Goal: Task Accomplishment & Management: Use online tool/utility

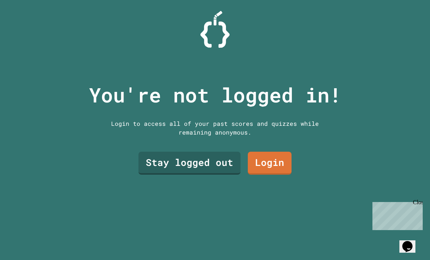
click at [204, 174] on link "Stay logged out" at bounding box center [189, 163] width 102 height 23
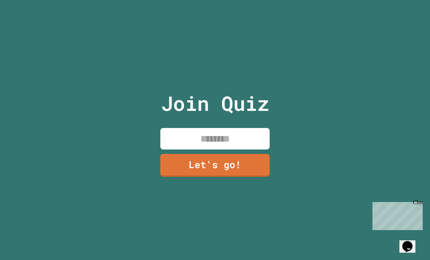
click at [174, 145] on input at bounding box center [214, 138] width 109 height 21
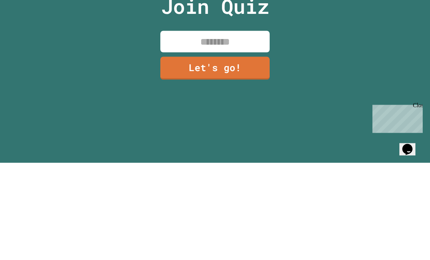
type input "*"
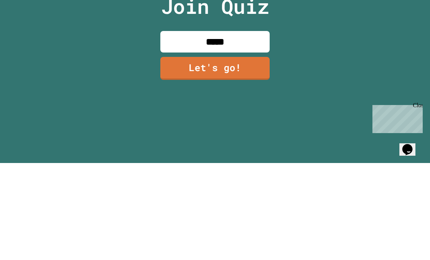
type input "******"
click at [177, 154] on link "Let's go!" at bounding box center [214, 165] width 109 height 23
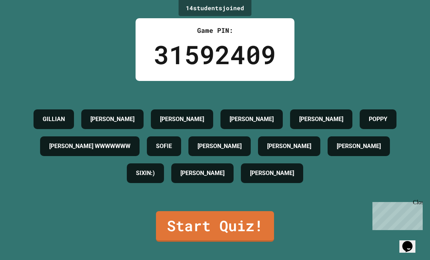
click at [169, 222] on link "Start Quiz!" at bounding box center [215, 226] width 118 height 31
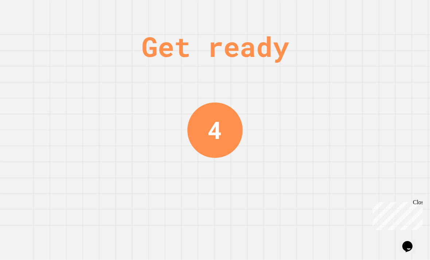
click at [154, 213] on div "Get ready 4" at bounding box center [215, 130] width 430 height 260
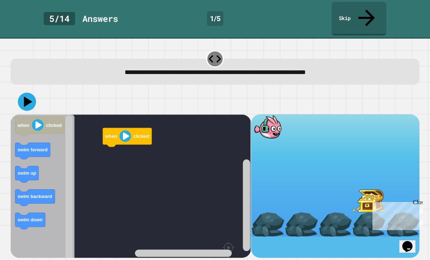
click at [62, 236] on icon "Blockly Workspace" at bounding box center [43, 205] width 64 height 183
click at [139, 212] on rect "Blockly Workspace" at bounding box center [131, 205] width 240 height 182
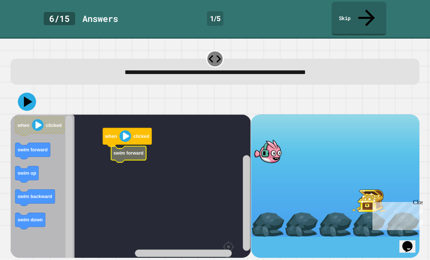
click at [117, 123] on rect "Blockly Workspace" at bounding box center [131, 205] width 240 height 182
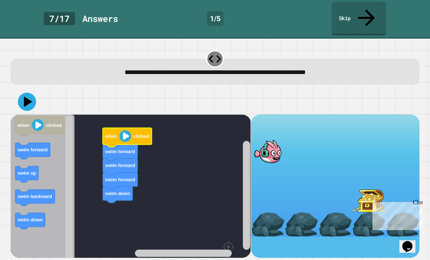
click at [131, 130] on image "Blockly Workspace" at bounding box center [125, 136] width 12 height 12
click at [38, 119] on image "Blockly Workspace" at bounding box center [38, 125] width 12 height 12
click at [28, 96] on icon at bounding box center [28, 101] width 8 height 11
click at [126, 130] on image "Blockly Workspace" at bounding box center [125, 136] width 12 height 12
click at [130, 130] on image "Blockly Workspace" at bounding box center [125, 136] width 12 height 12
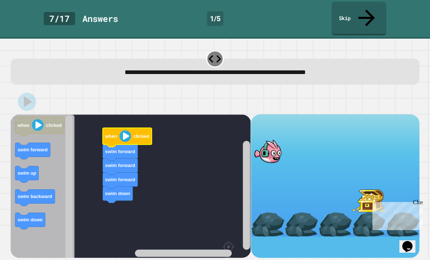
click at [129, 130] on image "Blockly Workspace" at bounding box center [125, 136] width 12 height 12
click at [118, 128] on icon "Blockly Workspace" at bounding box center [127, 137] width 49 height 19
click at [126, 130] on image "Blockly Workspace" at bounding box center [125, 136] width 12 height 12
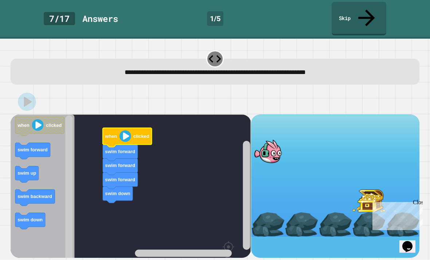
click at [125, 130] on image "Blockly Workspace" at bounding box center [125, 136] width 12 height 12
click at [123, 130] on image "Blockly Workspace" at bounding box center [125, 136] width 12 height 12
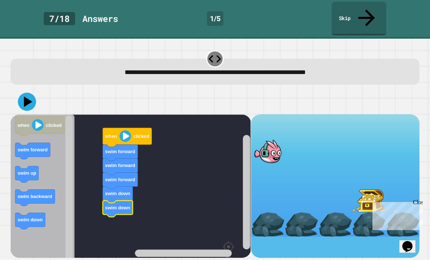
click at [23, 93] on icon at bounding box center [27, 102] width 18 height 18
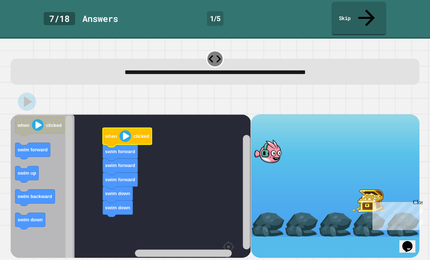
click at [135, 133] on text "clicked" at bounding box center [142, 135] width 16 height 5
click at [122, 130] on image "Blockly Workspace" at bounding box center [125, 136] width 12 height 12
click at [121, 130] on image "Blockly Workspace" at bounding box center [125, 136] width 12 height 12
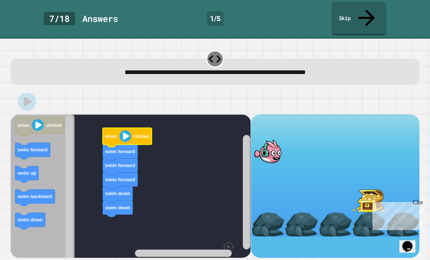
click at [118, 128] on icon "Blockly Workspace" at bounding box center [127, 137] width 49 height 19
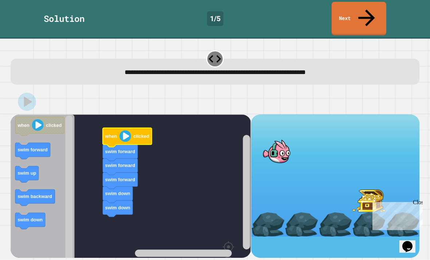
click at [11, 89] on div at bounding box center [215, 101] width 408 height 25
click at [13, 89] on div at bounding box center [215, 101] width 408 height 25
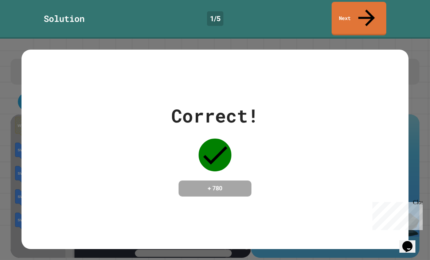
click at [153, 156] on div "Correct! + 780" at bounding box center [214, 149] width 387 height 94
click at [142, 166] on div "Correct! + 780" at bounding box center [214, 149] width 387 height 94
click at [119, 165] on div "Correct! + 780" at bounding box center [214, 149] width 387 height 94
click at [57, 160] on div "Correct! + 780" at bounding box center [214, 149] width 387 height 94
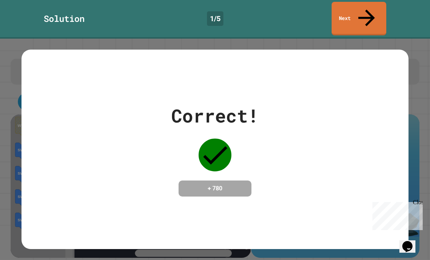
scroll to position [23, 0]
click at [65, 153] on div "Correct! + 780" at bounding box center [214, 149] width 387 height 94
click at [73, 156] on div "Correct! + 780" at bounding box center [214, 149] width 387 height 94
click at [73, 155] on div "Correct! + 780" at bounding box center [214, 149] width 387 height 94
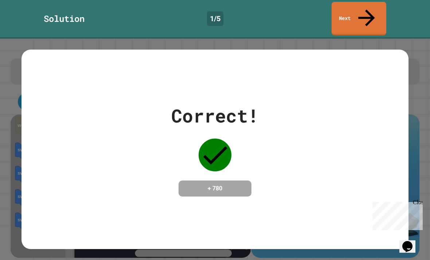
click at [73, 155] on div "Correct! + 780" at bounding box center [214, 149] width 387 height 94
click at [84, 158] on div "Correct! + 780" at bounding box center [214, 149] width 387 height 94
click at [66, 158] on div "Correct! + 780" at bounding box center [214, 149] width 387 height 94
click at [360, 7] on link "Next" at bounding box center [358, 19] width 55 height 34
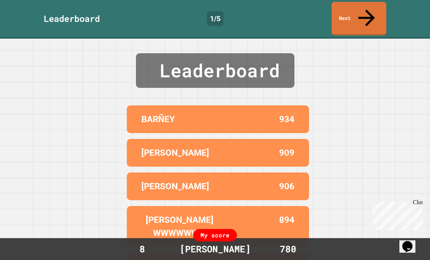
click at [367, 6] on icon at bounding box center [366, 17] width 25 height 25
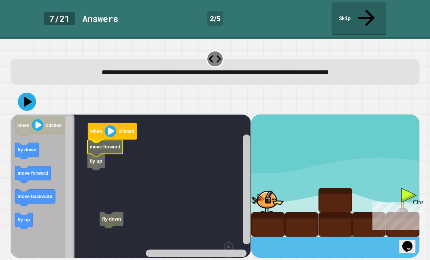
click at [86, 135] on rect "Blockly Workspace" at bounding box center [131, 205] width 240 height 182
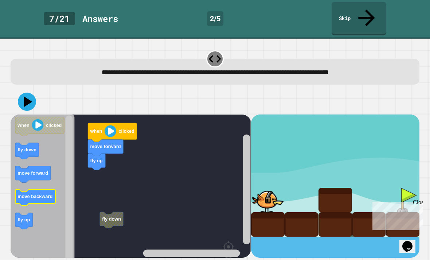
click at [21, 193] on text "move backward" at bounding box center [35, 195] width 35 height 5
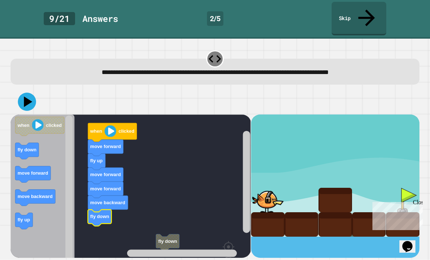
click at [31, 93] on icon at bounding box center [27, 102] width 18 height 18
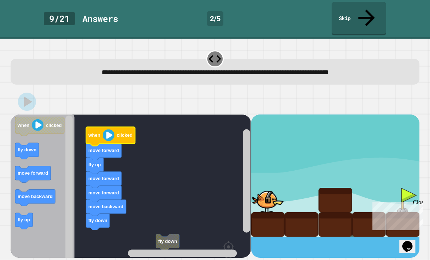
click at [114, 114] on rect "Blockly Workspace" at bounding box center [131, 205] width 240 height 182
click at [106, 129] on image "Blockly Workspace" at bounding box center [109, 135] width 12 height 12
click at [109, 129] on image "Blockly Workspace" at bounding box center [109, 135] width 12 height 12
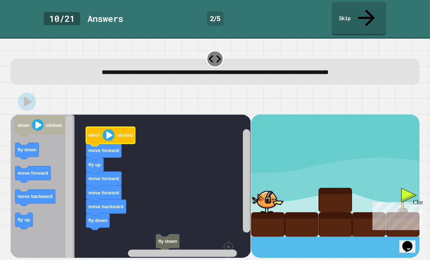
click at [111, 129] on image "Blockly Workspace" at bounding box center [109, 135] width 12 height 12
click at [109, 129] on image "Blockly Workspace" at bounding box center [109, 135] width 12 height 12
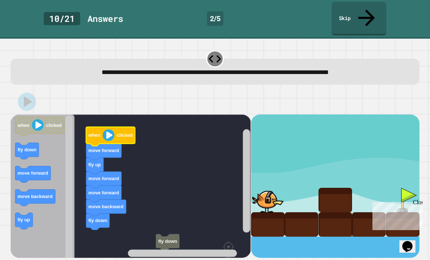
click at [109, 129] on image "Blockly Workspace" at bounding box center [109, 135] width 12 height 12
click at [110, 129] on image "Blockly Workspace" at bounding box center [109, 135] width 12 height 12
click at [112, 129] on image "Blockly Workspace" at bounding box center [109, 135] width 12 height 12
click at [106, 129] on image "Blockly Workspace" at bounding box center [109, 135] width 12 height 12
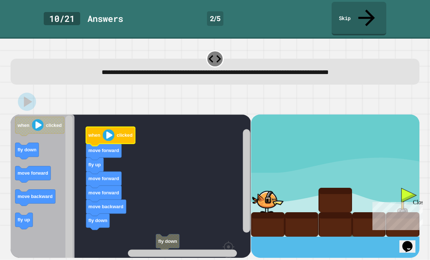
click at [106, 129] on image "Blockly Workspace" at bounding box center [109, 135] width 12 height 12
click at [110, 129] on image "Blockly Workspace" at bounding box center [109, 135] width 12 height 12
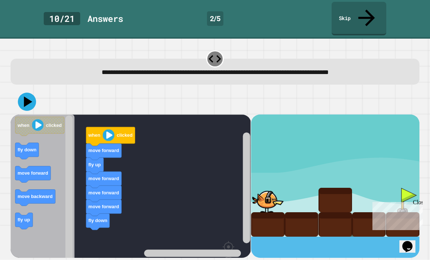
click at [16, 89] on div at bounding box center [215, 101] width 408 height 25
click at [15, 89] on div at bounding box center [215, 101] width 408 height 25
click at [29, 96] on icon at bounding box center [28, 101] width 8 height 11
click at [102, 127] on icon "Blockly Workspace" at bounding box center [110, 136] width 49 height 19
click at [105, 129] on image "Blockly Workspace" at bounding box center [109, 135] width 12 height 12
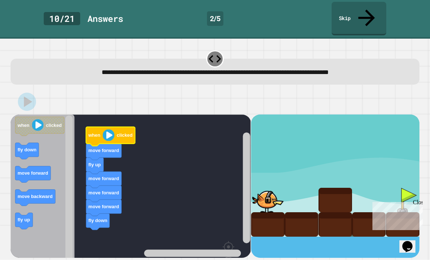
click at [105, 129] on image "Blockly Workspace" at bounding box center [109, 135] width 12 height 12
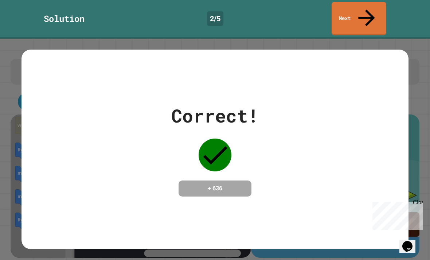
click at [367, 17] on link "Next" at bounding box center [358, 19] width 55 height 34
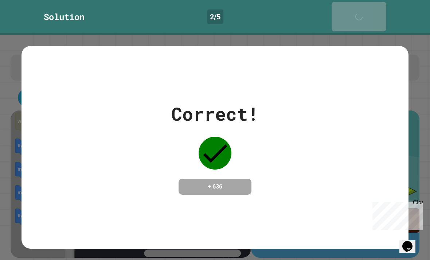
click at [366, 13] on icon at bounding box center [360, 20] width 15 height 15
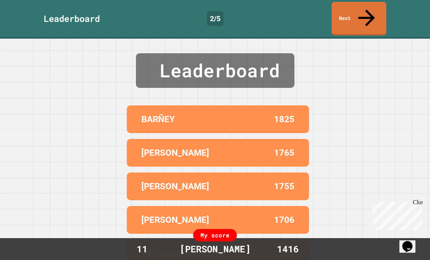
click at [368, 11] on icon at bounding box center [366, 17] width 25 height 25
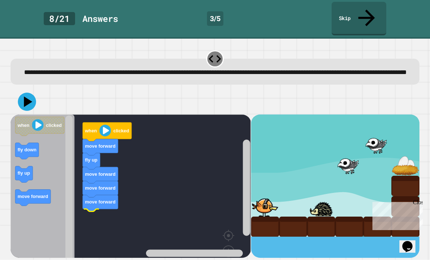
click at [102, 214] on rect "Blockly Workspace" at bounding box center [131, 199] width 240 height 171
click at [26, 96] on icon at bounding box center [28, 101] width 8 height 11
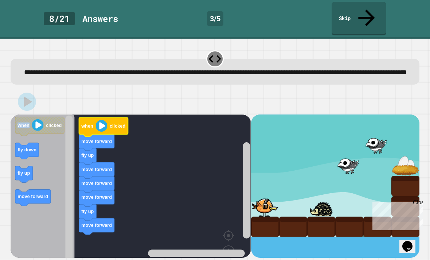
click at [103, 120] on image "Blockly Workspace" at bounding box center [102, 126] width 12 height 12
click at [163, 182] on rect "Blockly Workspace" at bounding box center [131, 199] width 240 height 171
click at [160, 189] on rect "Blockly Workspace" at bounding box center [131, 199] width 240 height 171
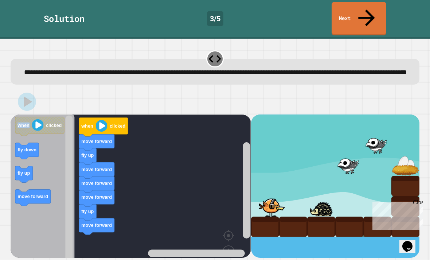
click at [160, 189] on rect "Blockly Workspace" at bounding box center [131, 199] width 240 height 171
click at [156, 192] on rect "Blockly Workspace" at bounding box center [131, 199] width 240 height 171
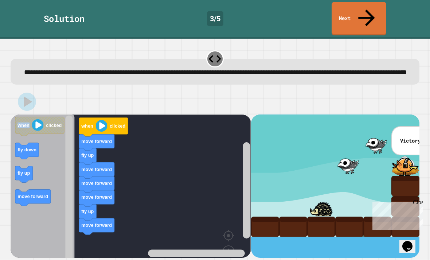
click at [160, 167] on rect "Blockly Workspace" at bounding box center [131, 199] width 240 height 171
click at [170, 181] on rect "Blockly Workspace" at bounding box center [131, 199] width 240 height 171
click at [163, 177] on rect "Blockly Workspace" at bounding box center [131, 199] width 240 height 171
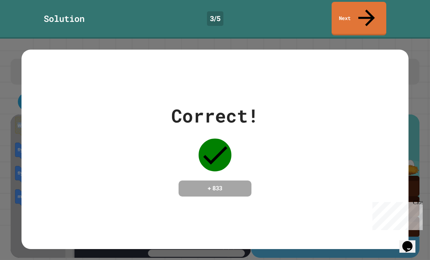
click at [24, 126] on div "Correct! + 833" at bounding box center [214, 149] width 387 height 94
click at [48, 146] on div "Correct! + 833" at bounding box center [214, 149] width 387 height 94
click at [366, 12] on icon at bounding box center [366, 17] width 25 height 25
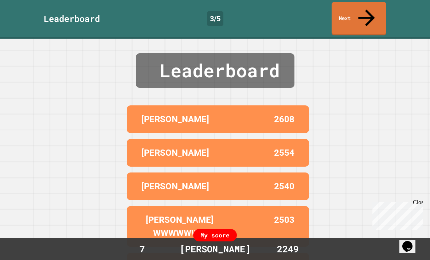
click at [358, 9] on link "Next" at bounding box center [358, 19] width 55 height 34
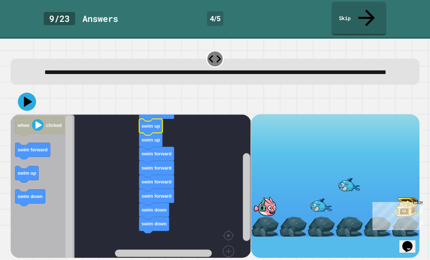
click at [24, 95] on icon at bounding box center [27, 102] width 18 height 18
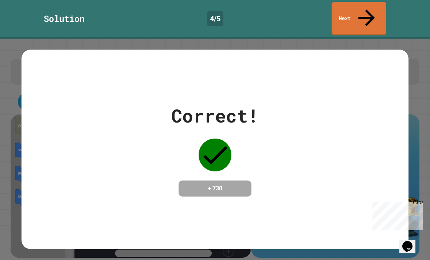
click at [364, 11] on icon at bounding box center [366, 17] width 25 height 25
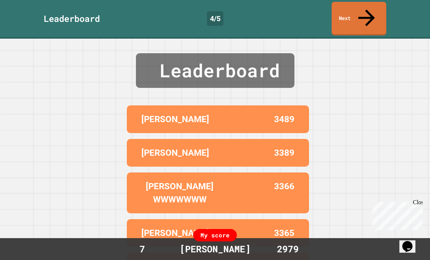
click at [369, 11] on icon at bounding box center [366, 17] width 25 height 25
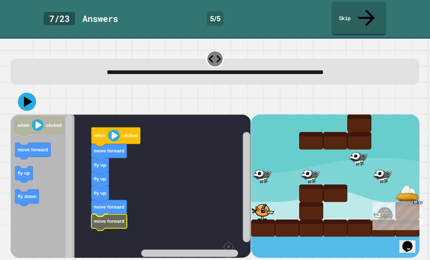
click at [111, 218] on text "move forward" at bounding box center [109, 220] width 31 height 5
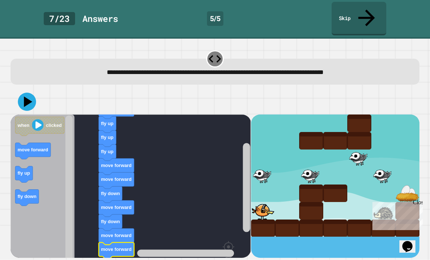
click at [25, 96] on icon at bounding box center [28, 101] width 8 height 11
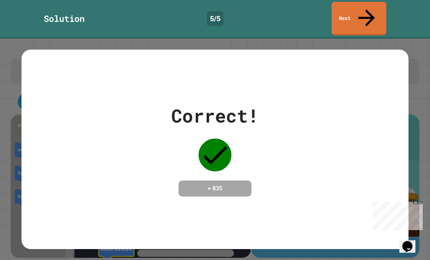
click at [367, 12] on icon at bounding box center [366, 17] width 25 height 25
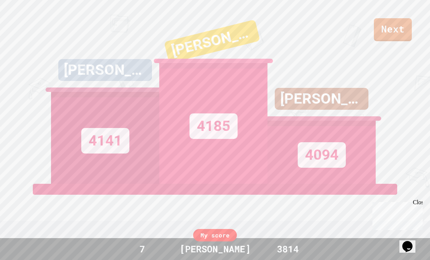
click at [387, 30] on link "Next" at bounding box center [393, 29] width 38 height 23
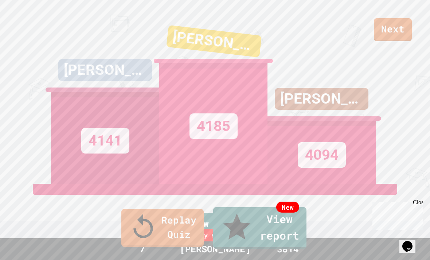
click at [256, 235] on link "New View report" at bounding box center [259, 228] width 93 height 42
